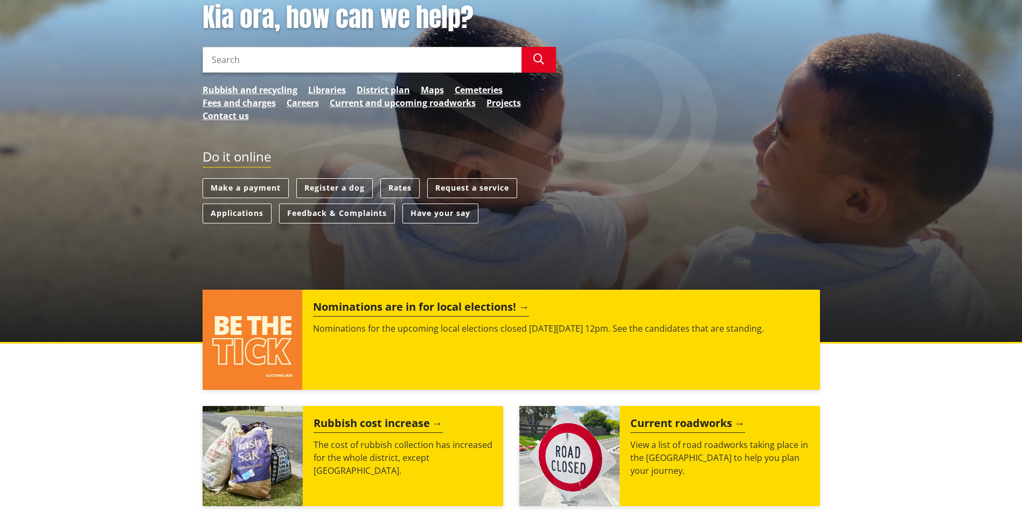
scroll to position [323, 0]
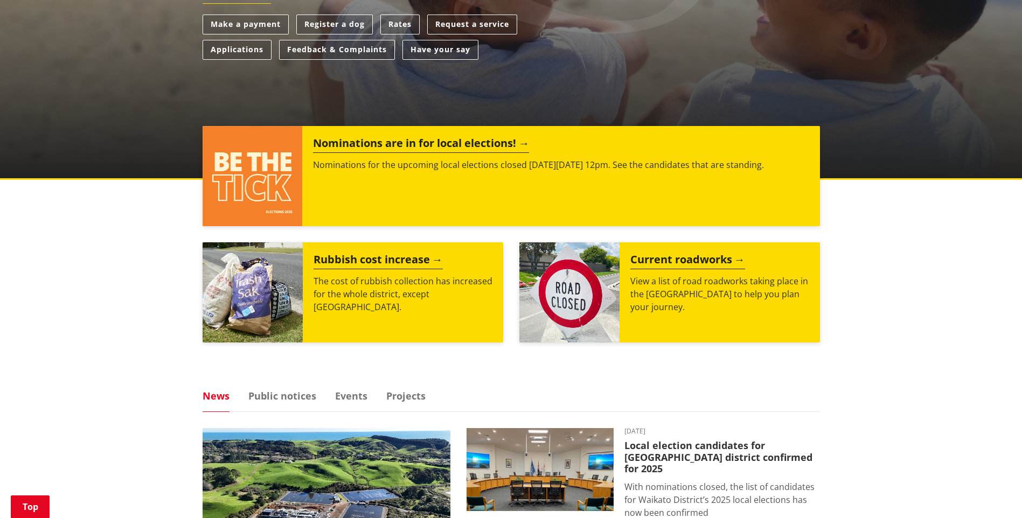
click at [379, 143] on h2 "Nominations are in for local elections!" at bounding box center [421, 145] width 216 height 16
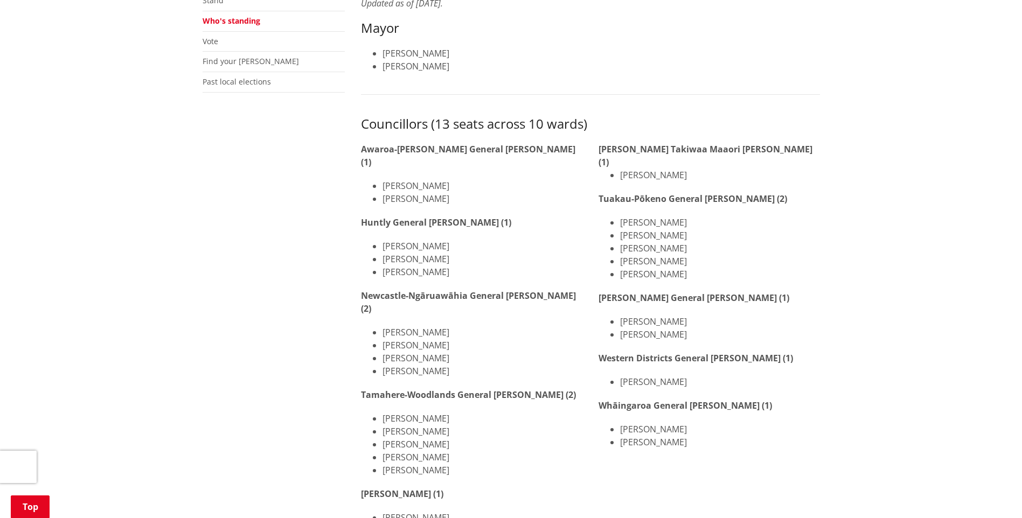
scroll to position [269, 0]
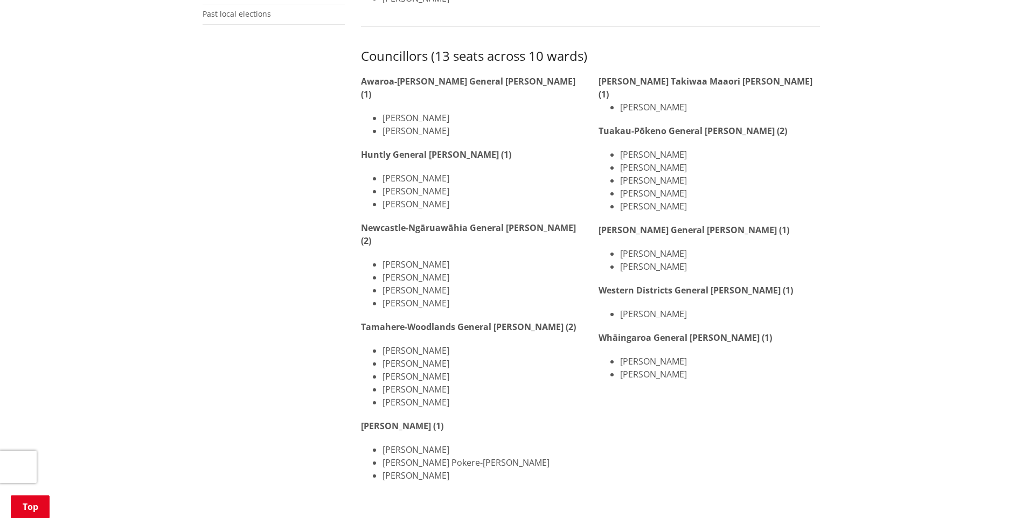
drag, startPoint x: 57, startPoint y: 174, endPoint x: 148, endPoint y: 185, distance: 91.7
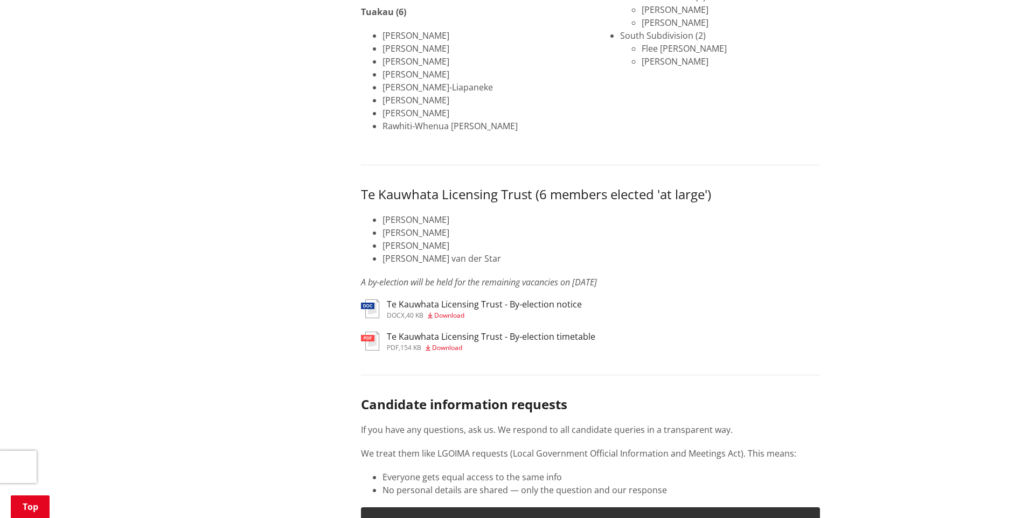
scroll to position [1234, 0]
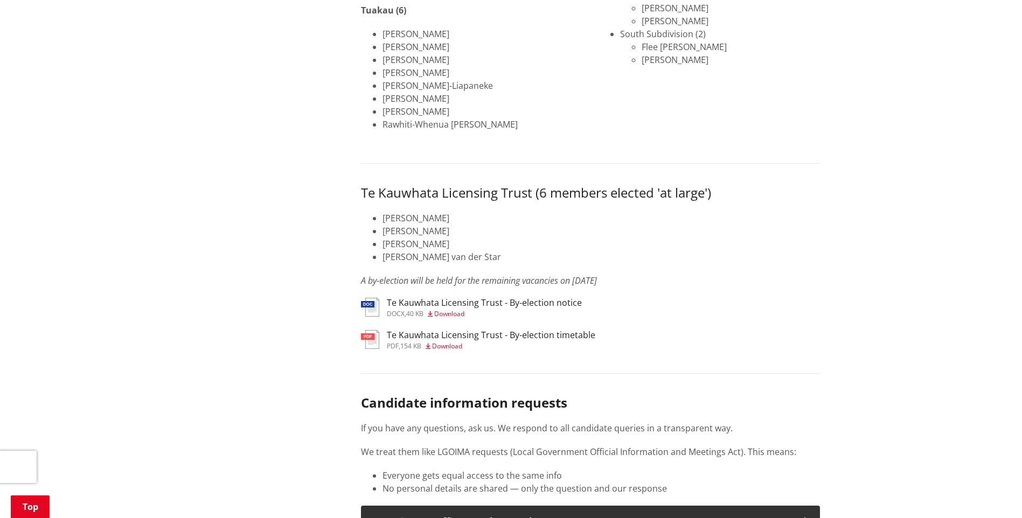
drag, startPoint x: 252, startPoint y: 231, endPoint x: 456, endPoint y: 238, distance: 204.9
drag, startPoint x: 494, startPoint y: 246, endPoint x: 620, endPoint y: 251, distance: 126.7
click at [620, 251] on div "Te Kauwhata Licensing Trust (6 members elected 'at large') Scott Bovaird Ross C…" at bounding box center [590, 225] width 459 height 124
click at [178, 241] on div "Home Your Council Elections Who's standing Who's standing More from this sectio…" at bounding box center [511, 119] width 1022 height 2490
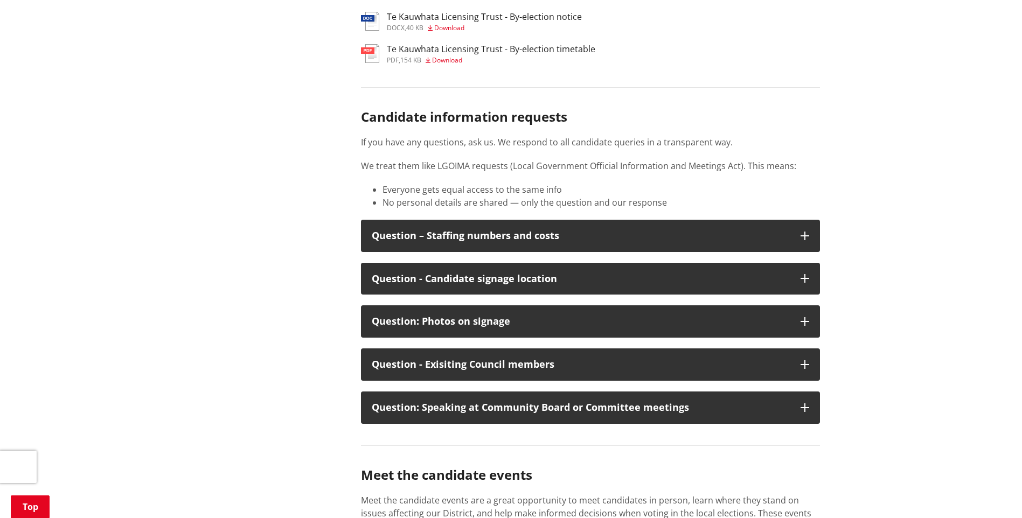
scroll to position [1528, 0]
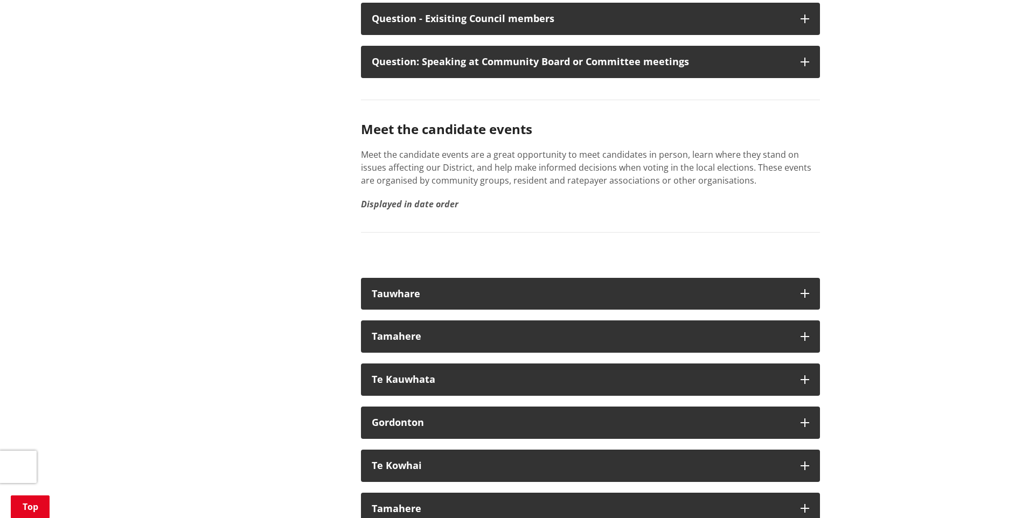
drag, startPoint x: 280, startPoint y: 214, endPoint x: 290, endPoint y: 245, distance: 32.4
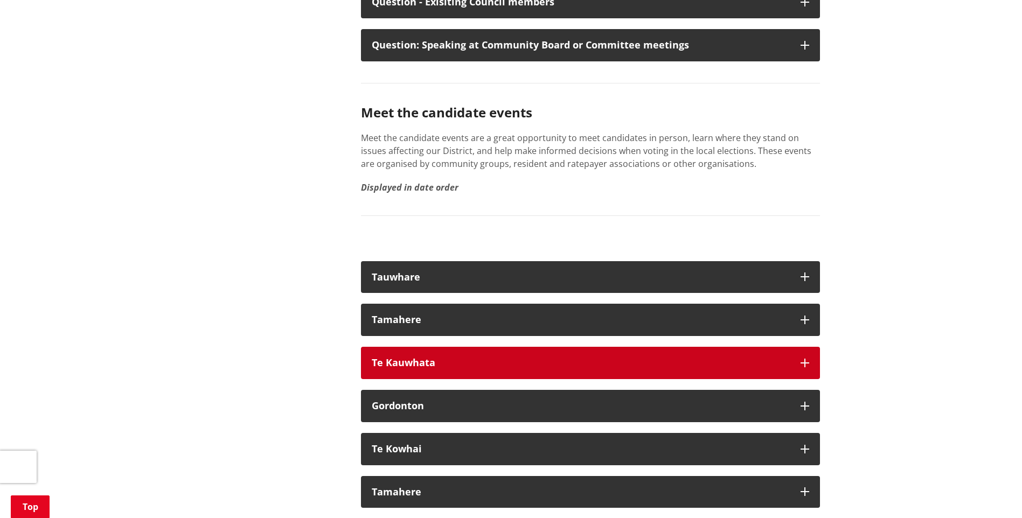
click at [428, 358] on div "Te Kauwhata" at bounding box center [581, 363] width 418 height 11
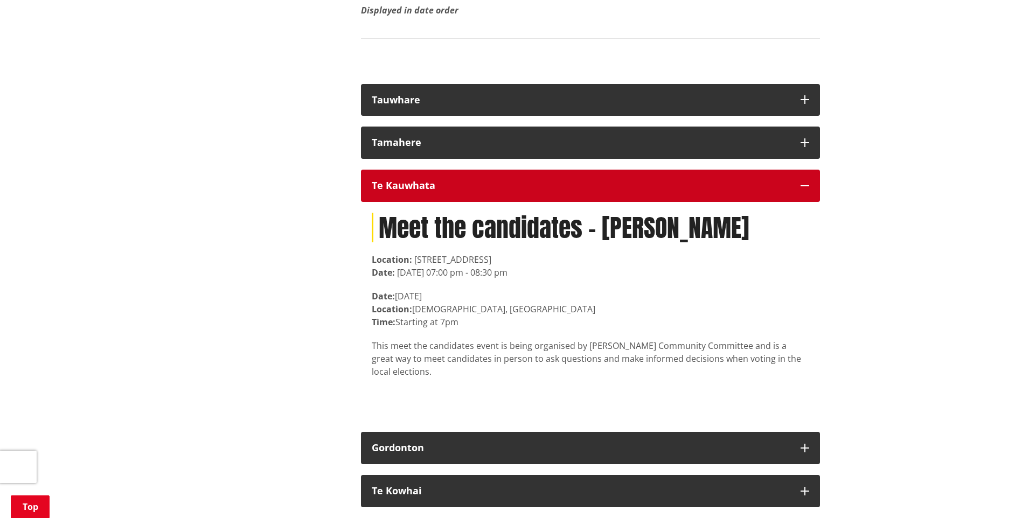
scroll to position [2098, 0]
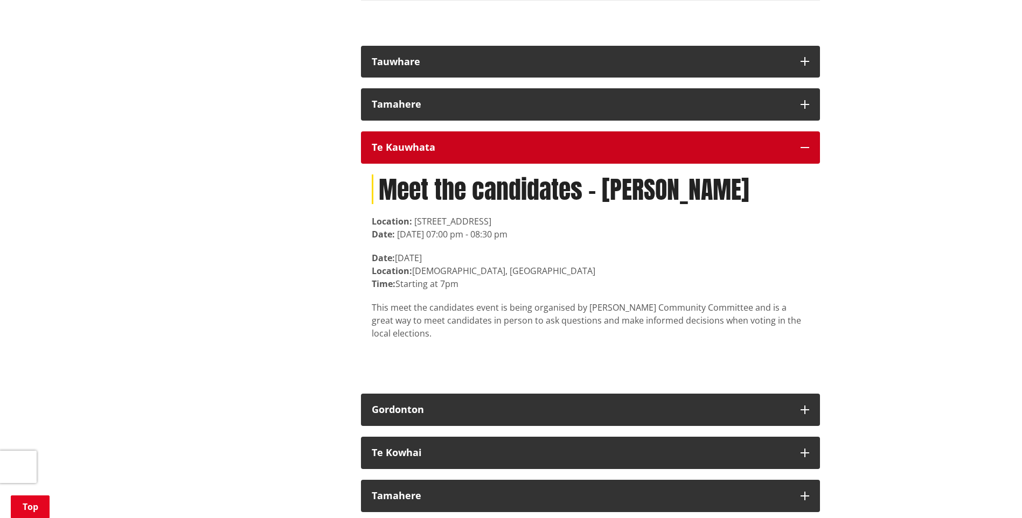
click at [486, 142] on div "Te Kauwhata" at bounding box center [581, 147] width 418 height 11
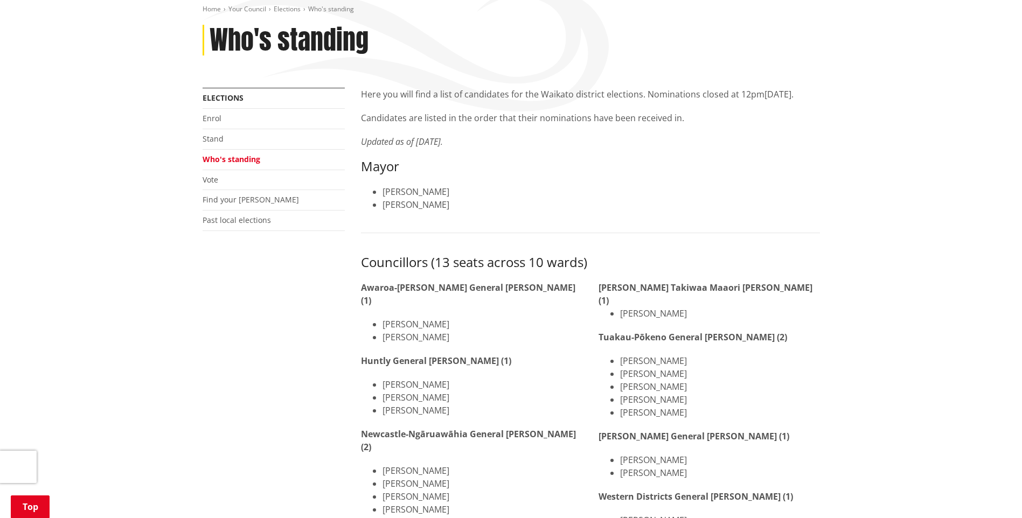
scroll to position [131, 0]
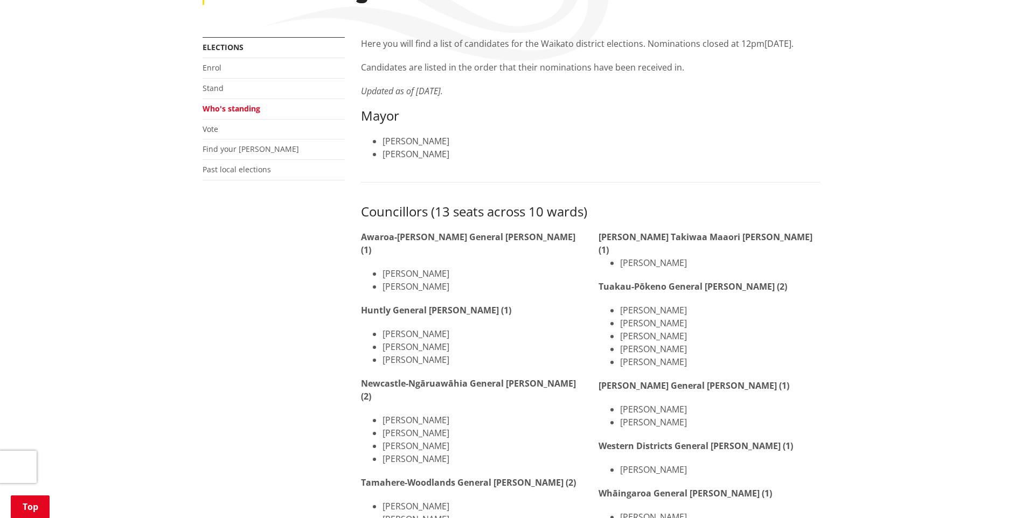
drag, startPoint x: 298, startPoint y: 237, endPoint x: 410, endPoint y: 252, distance: 113.1
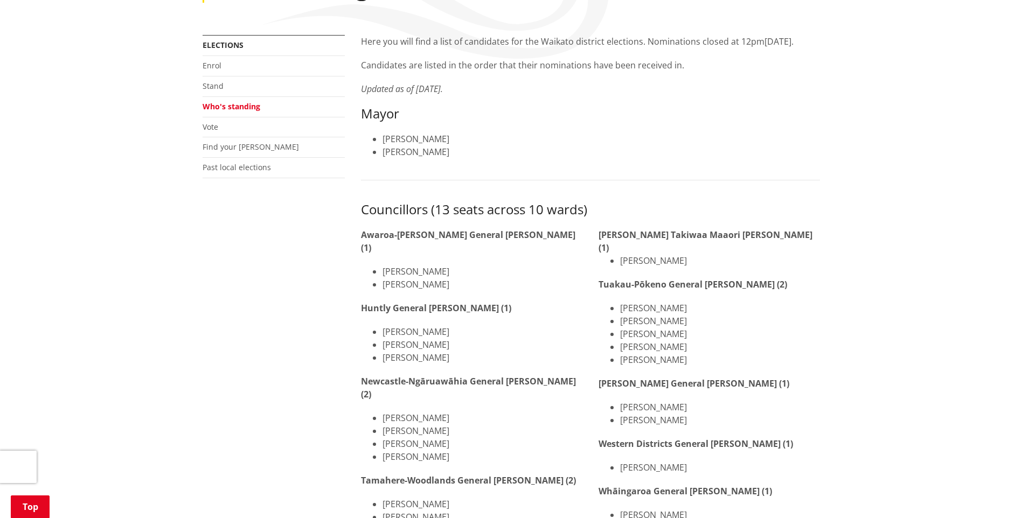
click at [231, 146] on link "Find your [PERSON_NAME]" at bounding box center [251, 147] width 96 height 10
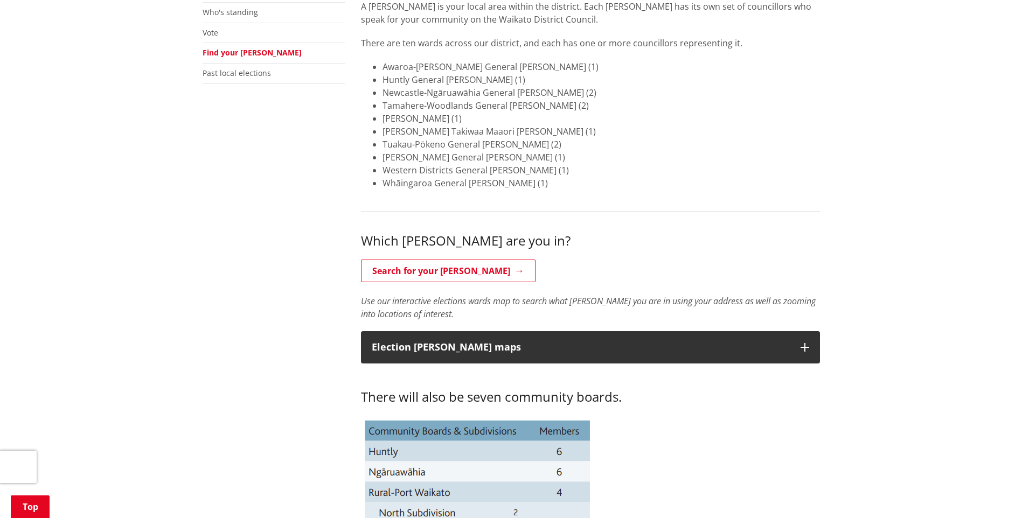
drag, startPoint x: 470, startPoint y: 279, endPoint x: 489, endPoint y: 292, distance: 22.9
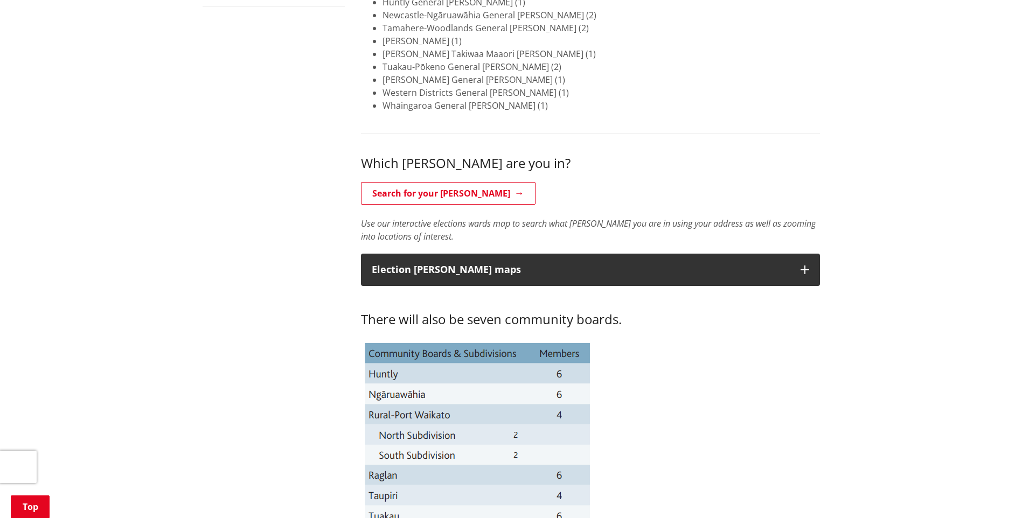
scroll to position [342, 0]
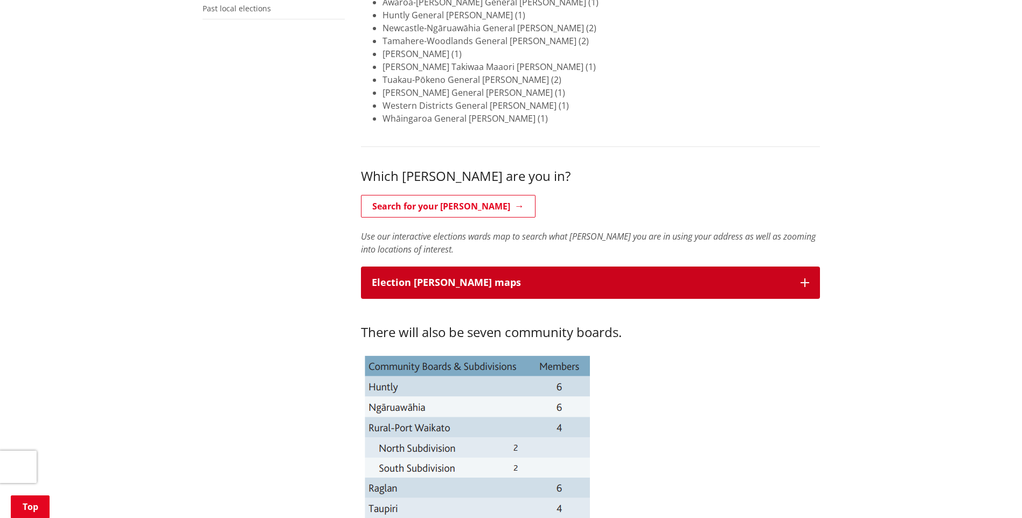
click at [607, 287] on p "Election ward maps" at bounding box center [581, 283] width 418 height 11
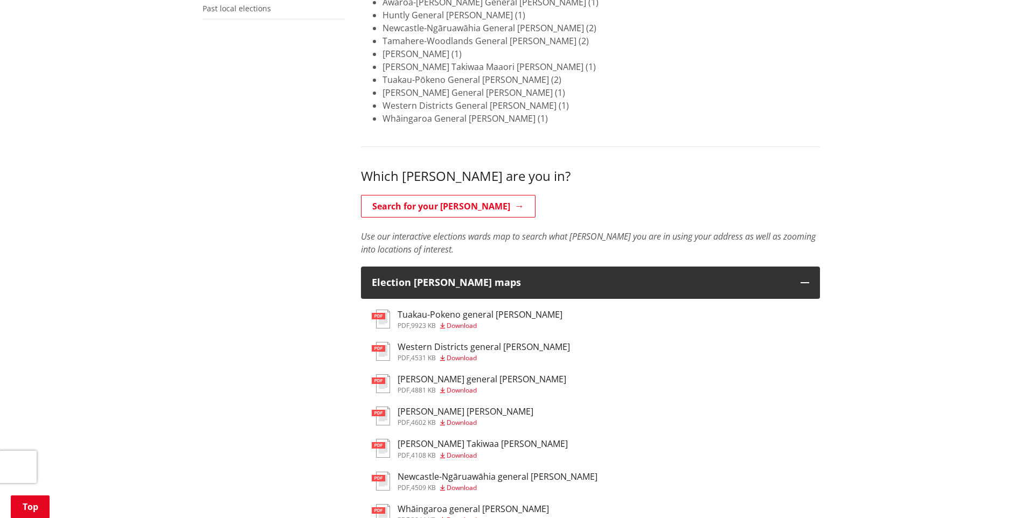
click at [442, 205] on link "Search for your ward" at bounding box center [448, 206] width 175 height 23
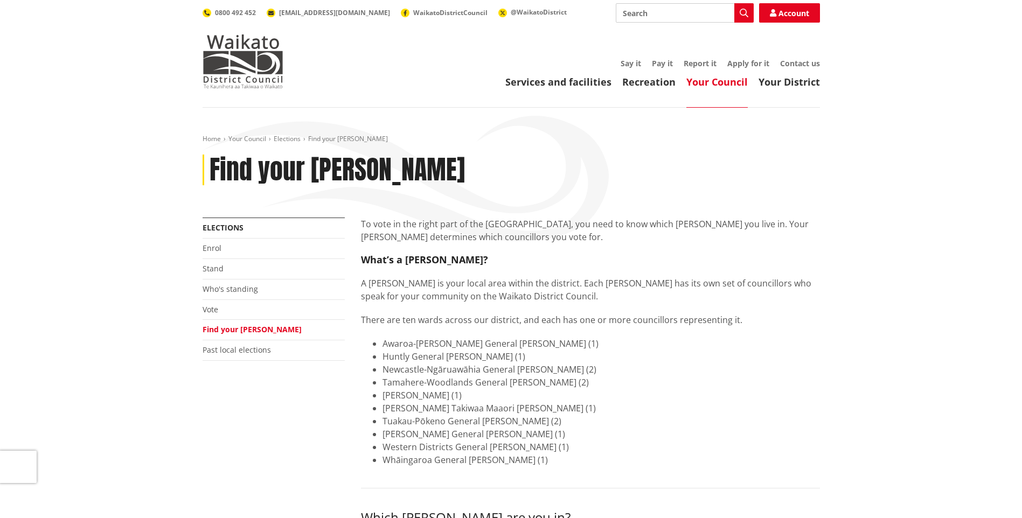
scroll to position [342, 0]
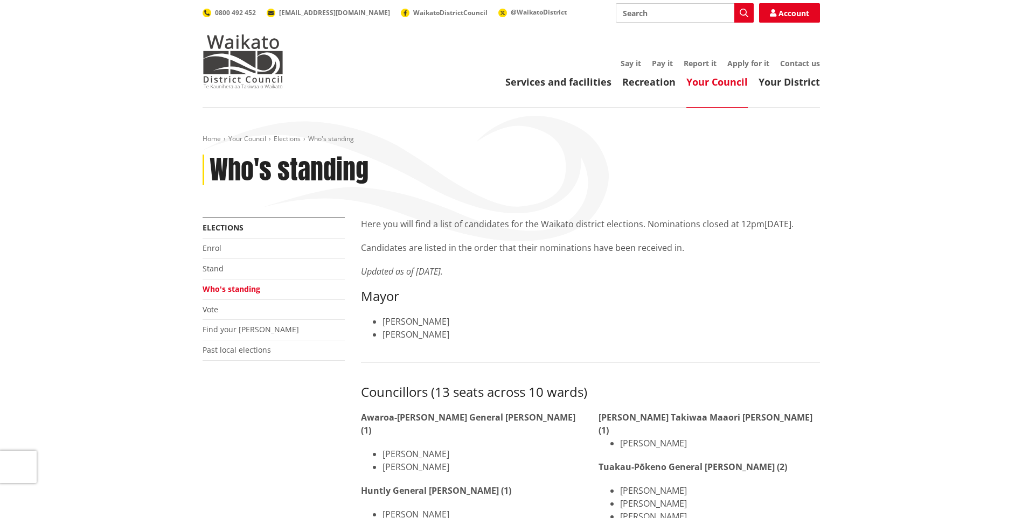
scroll to position [183, 0]
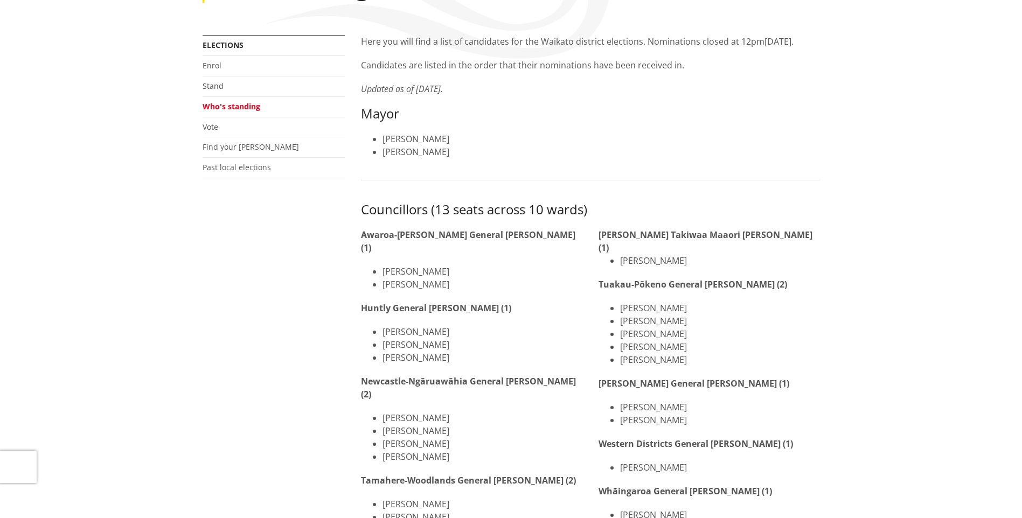
drag, startPoint x: 705, startPoint y: 424, endPoint x: 598, endPoint y: 378, distance: 116.3
click at [599, 378] on div "[PERSON_NAME] Takiwaa Maaori [PERSON_NAME] (1) [PERSON_NAME] Tuakau-Pōkeno Gene…" at bounding box center [709, 381] width 221 height 306
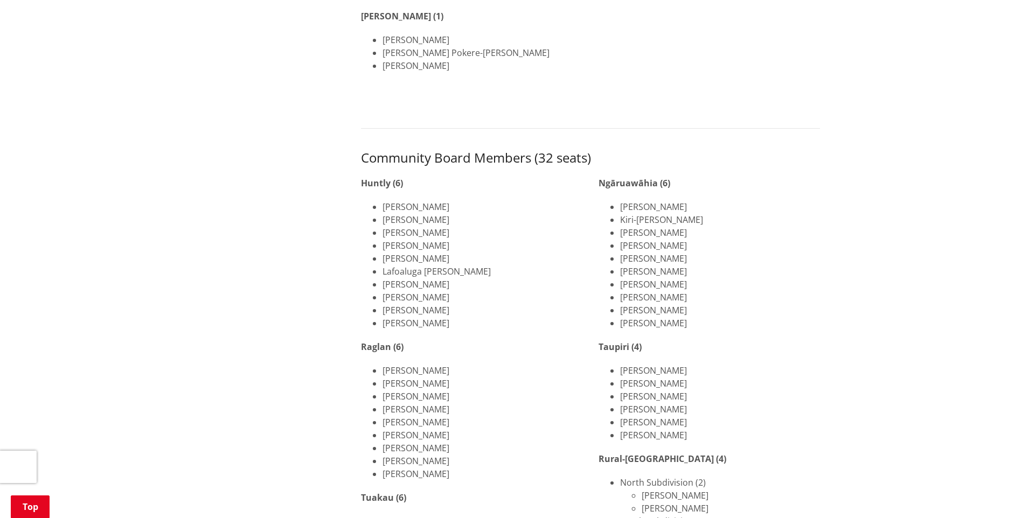
scroll to position [754, 0]
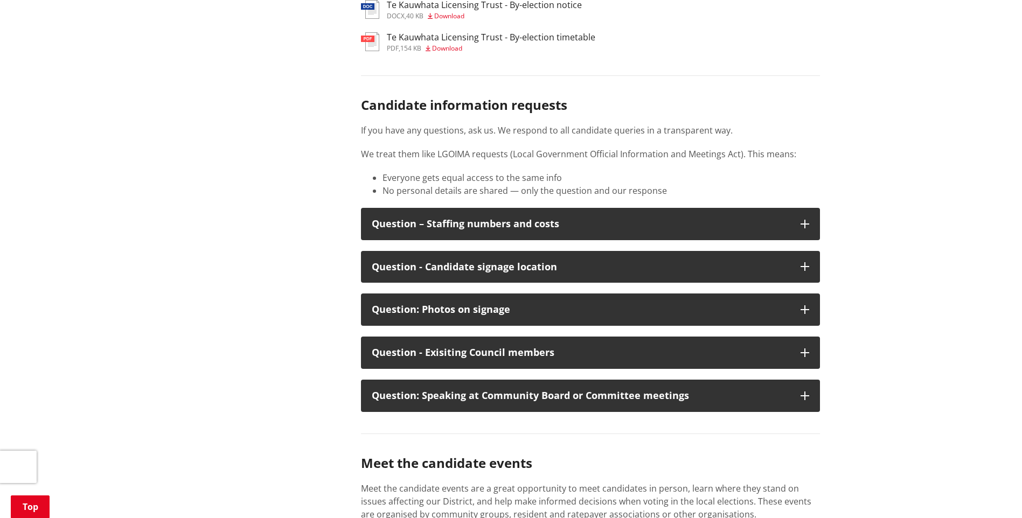
drag, startPoint x: 280, startPoint y: 144, endPoint x: 878, endPoint y: 126, distance: 598.5
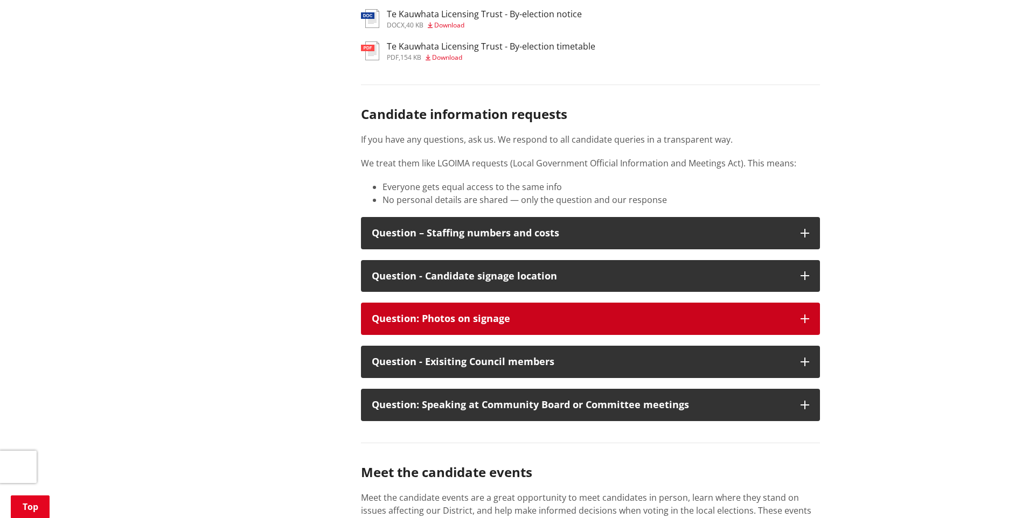
click at [799, 303] on button "Question: Photos on signage" at bounding box center [590, 319] width 459 height 32
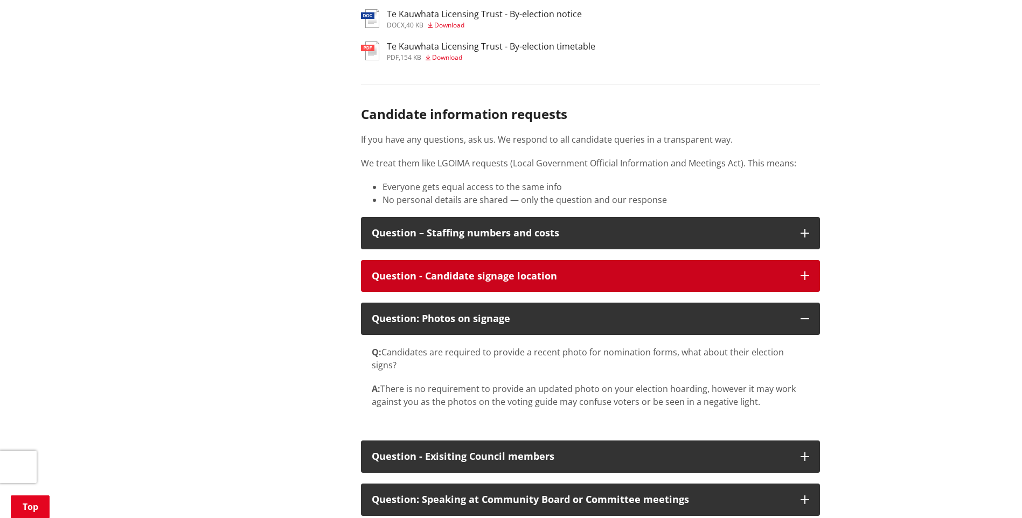
click at [724, 269] on button "Question - Candidate signage location" at bounding box center [590, 276] width 459 height 32
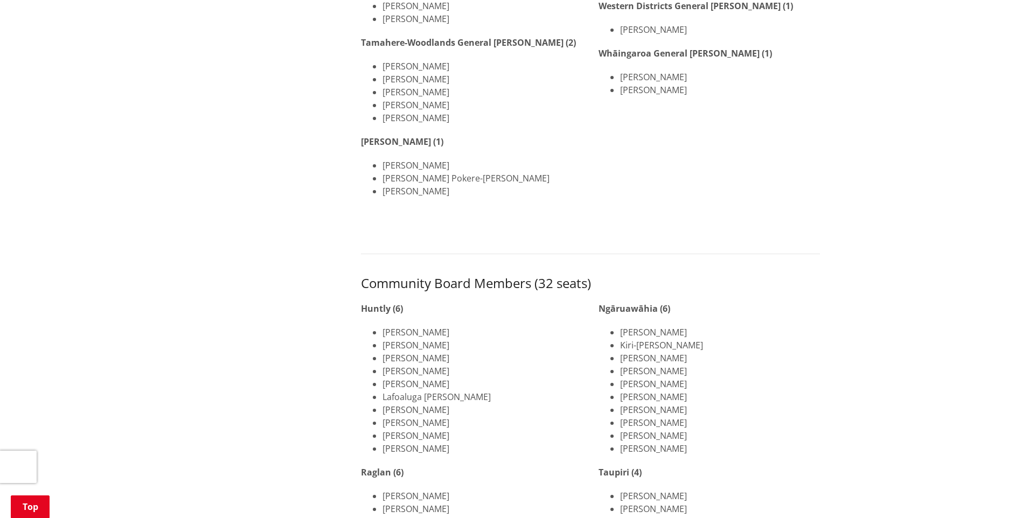
scroll to position [0, 0]
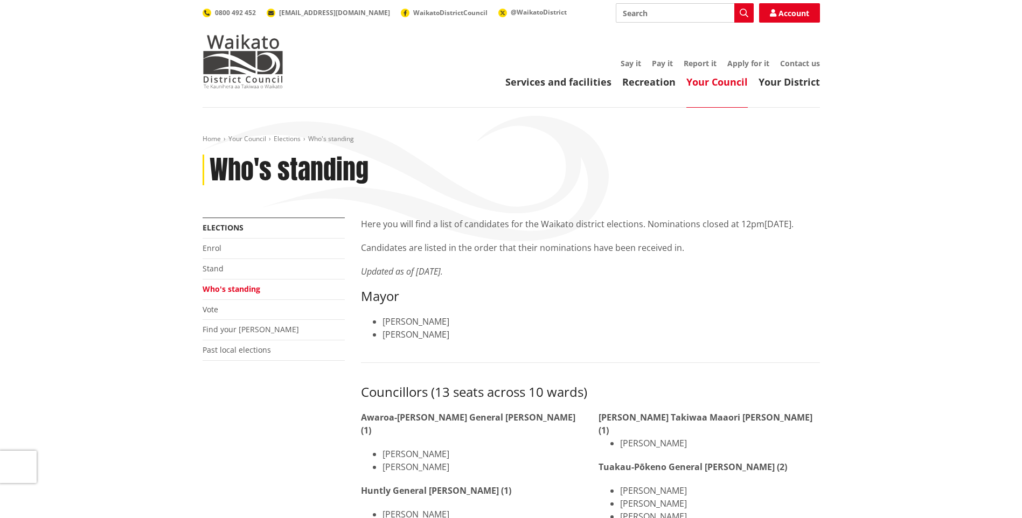
drag, startPoint x: 842, startPoint y: 323, endPoint x: 819, endPoint y: 242, distance: 84.1
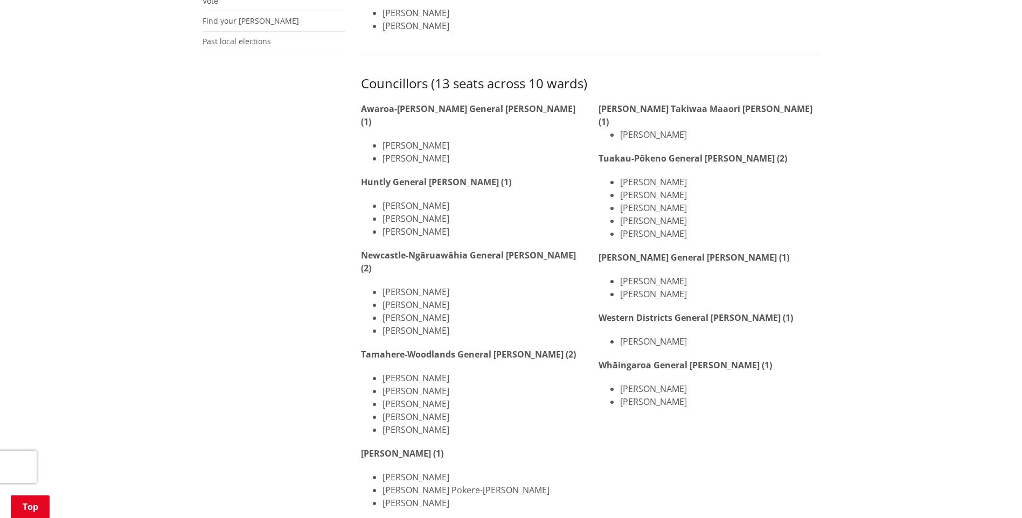
scroll to position [308, 0]
drag, startPoint x: 600, startPoint y: 259, endPoint x: 759, endPoint y: 296, distance: 163.3
click at [759, 296] on div "[PERSON_NAME] Takiwaa Maaori [PERSON_NAME] (1) [PERSON_NAME] Tuakau-Pōkeno Gene…" at bounding box center [709, 256] width 221 height 306
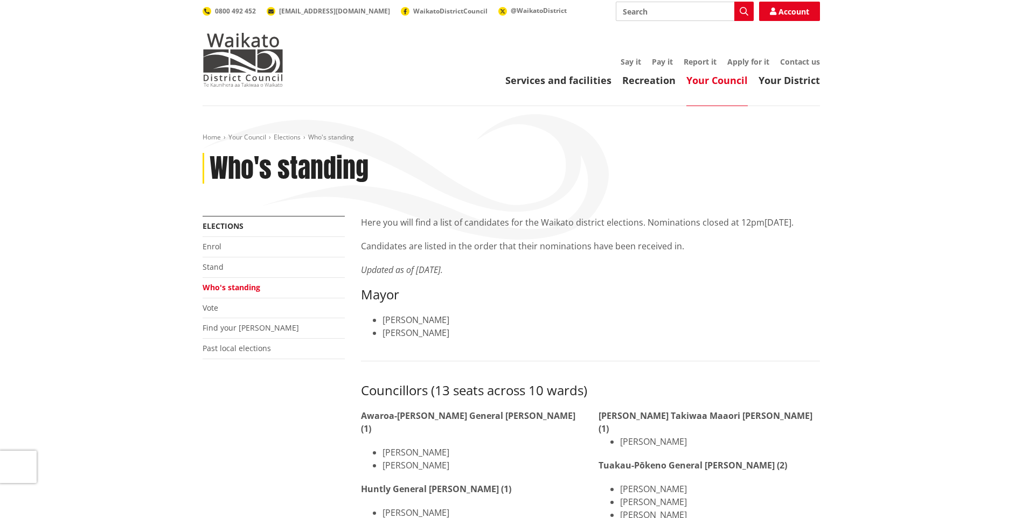
scroll to position [0, 0]
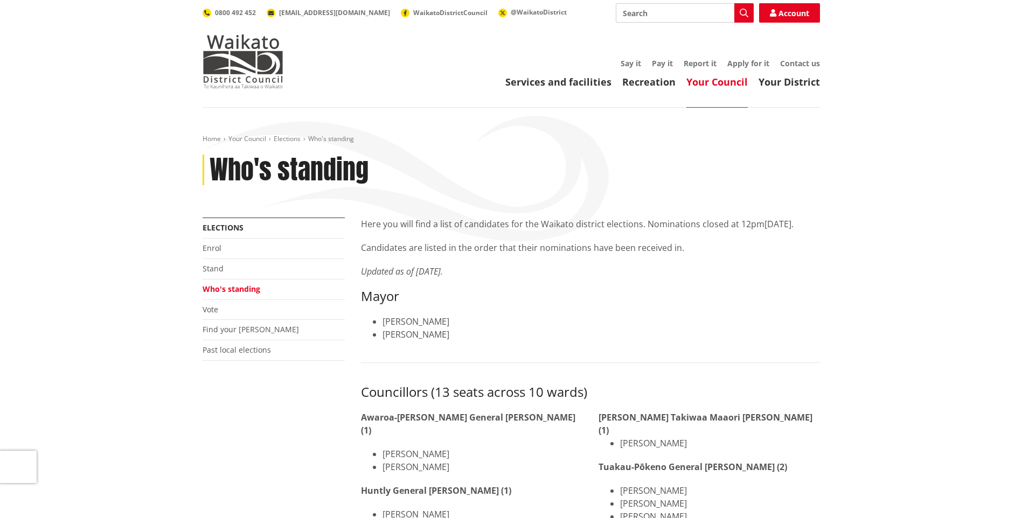
drag, startPoint x: 759, startPoint y: 296, endPoint x: 441, endPoint y: 230, distance: 324.8
